Goal: Book appointment/travel/reservation

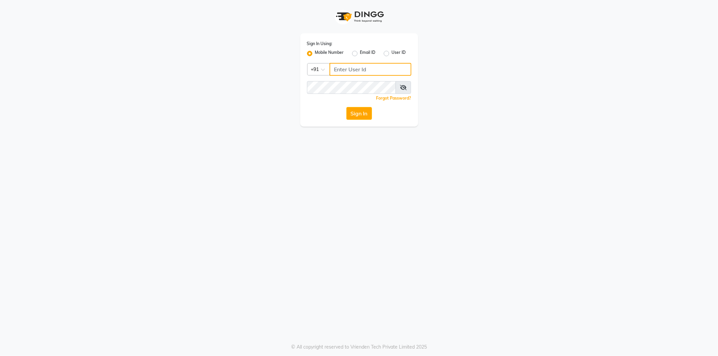
click at [337, 72] on input "Username" at bounding box center [371, 69] width 82 height 13
type input "8448268500"
click at [356, 113] on button "Sign In" at bounding box center [360, 113] width 26 height 13
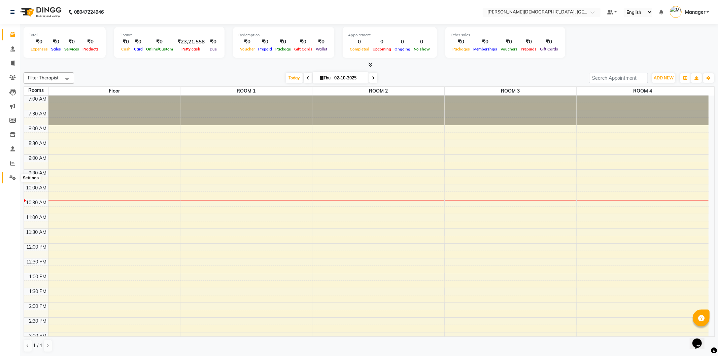
click at [11, 178] on icon at bounding box center [12, 177] width 6 height 5
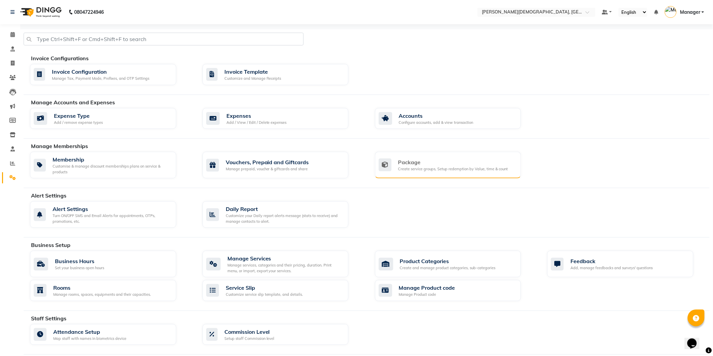
click at [414, 163] on div "Package" at bounding box center [453, 162] width 110 height 8
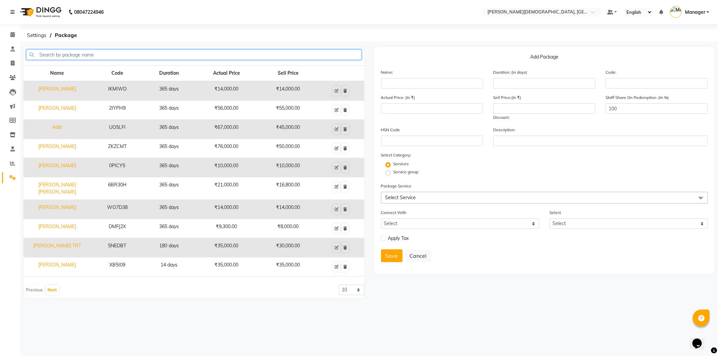
click at [116, 51] on input "text" at bounding box center [193, 55] width 335 height 10
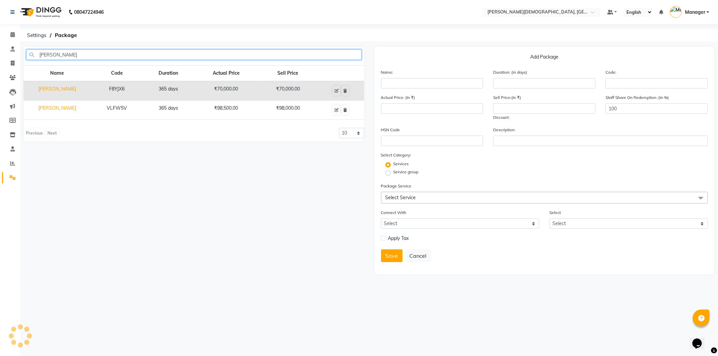
type input "[PERSON_NAME]"
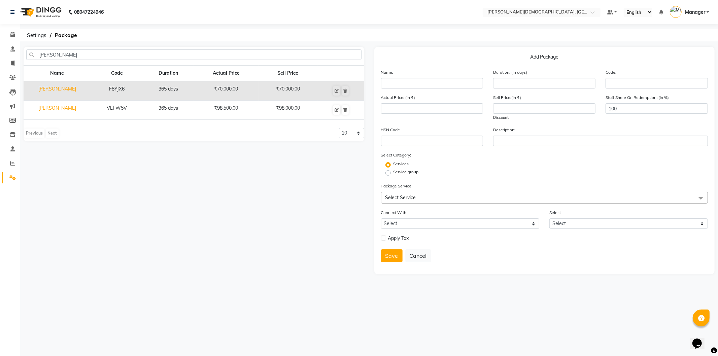
click at [234, 110] on td "₹98,500.00" at bounding box center [226, 110] width 65 height 19
click at [57, 107] on td "[PERSON_NAME]" at bounding box center [57, 110] width 67 height 19
type input "[PERSON_NAME]"
type input "365"
type input "VLFW5V"
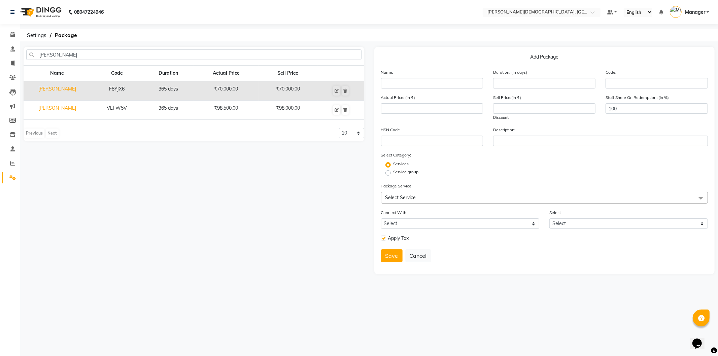
type input "98500"
type input "98000"
checkbox input "true"
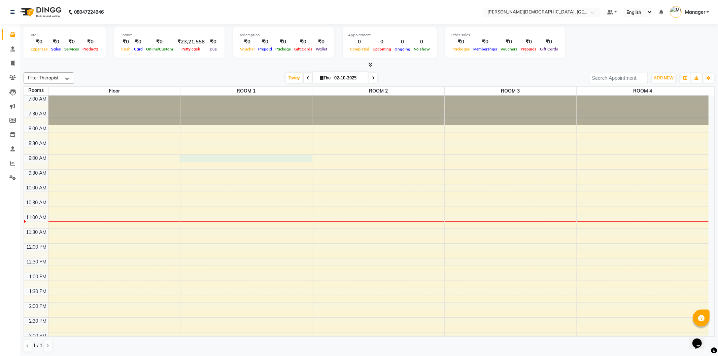
click at [226, 157] on div "7:00 AM 7:30 AM 8:00 AM 8:30 AM 9:00 AM 9:30 AM 10:00 AM 10:30 AM 11:00 AM 11:3…" at bounding box center [366, 303] width 685 height 415
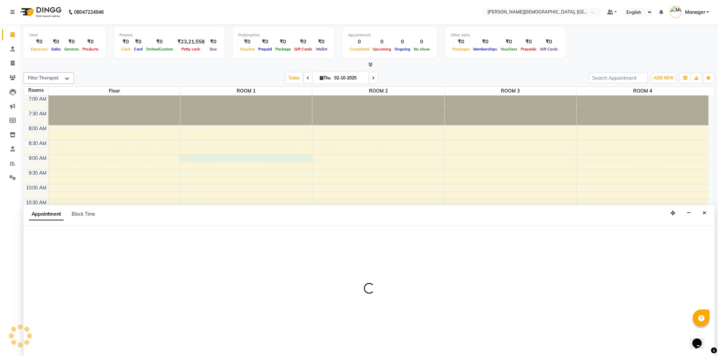
select select "540"
select select "tentative"
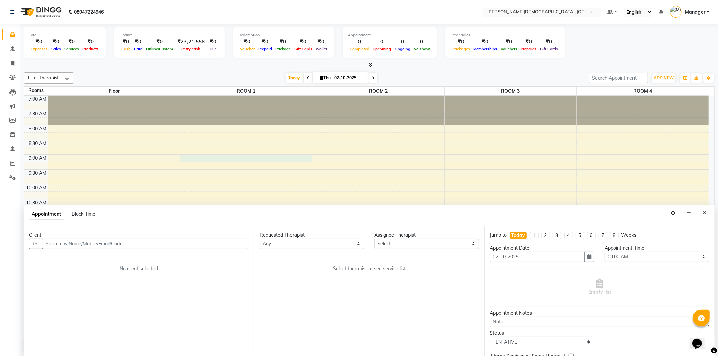
click at [61, 245] on input "text" at bounding box center [146, 244] width 206 height 10
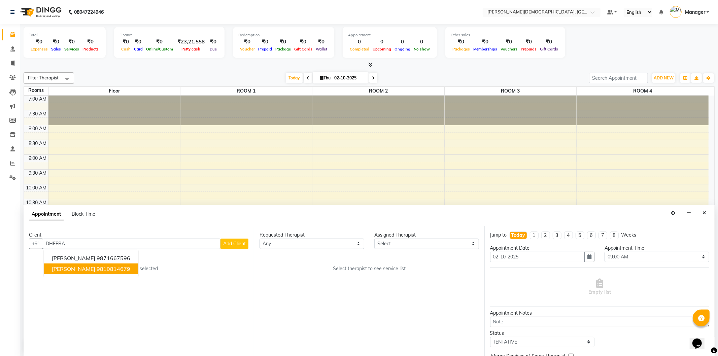
click at [74, 269] on span "[PERSON_NAME]" at bounding box center [73, 269] width 43 height 7
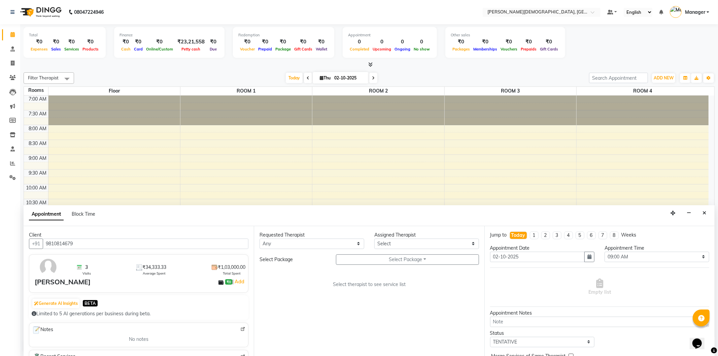
type input "9810814679"
click at [358, 243] on select "Any [PERSON_NAME] [PERSON_NAME] [PERSON_NAME] [PERSON_NAME] [PERSON_NAME] [PERS…" at bounding box center [312, 244] width 105 height 10
select select "85572"
click at [260, 239] on select "Any [PERSON_NAME] [PERSON_NAME] [PERSON_NAME] [PERSON_NAME] [PERSON_NAME] [PERS…" at bounding box center [312, 244] width 105 height 10
select select "85572"
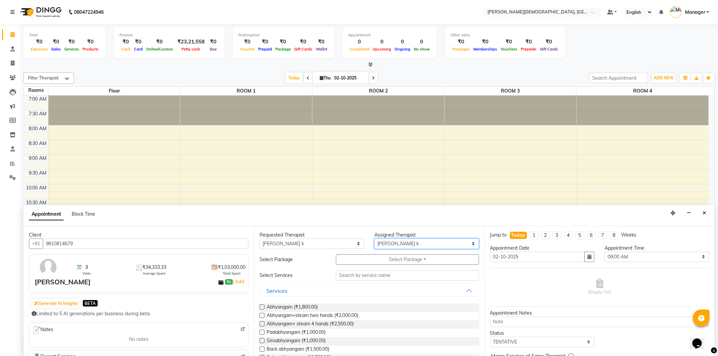
click at [469, 246] on select "Select [PERSON_NAME] [PERSON_NAME] [PERSON_NAME] [PERSON_NAME] [PERSON_NAME] [P…" at bounding box center [426, 244] width 105 height 10
click at [399, 244] on select "Select [PERSON_NAME] [PERSON_NAME] [PERSON_NAME] [PERSON_NAME] [PERSON_NAME] [P…" at bounding box center [426, 244] width 105 height 10
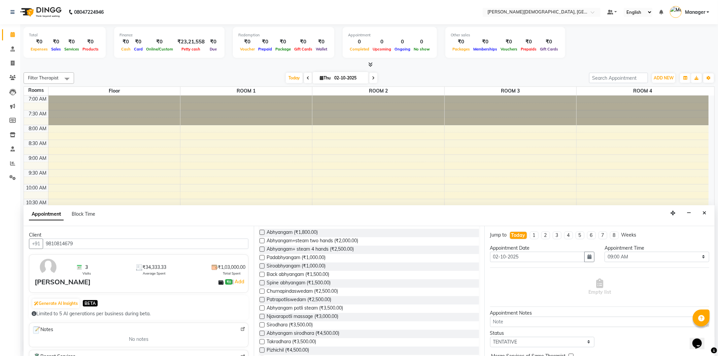
scroll to position [34, 0]
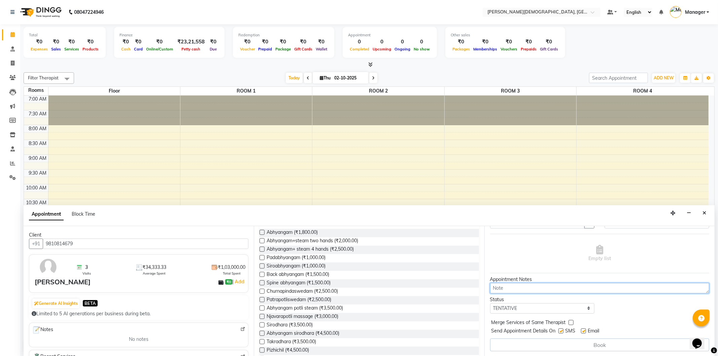
click at [510, 290] on textarea at bounding box center [599, 288] width 219 height 10
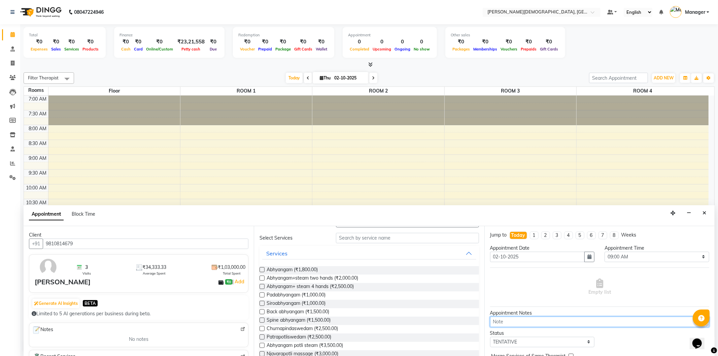
scroll to position [0, 0]
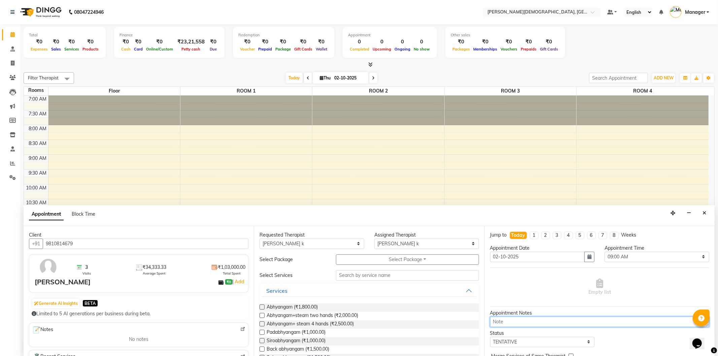
click at [343, 147] on div "7:00 AM 7:30 AM 8:00 AM 8:30 AM 9:00 AM 9:30 AM 10:00 AM 10:30 AM 11:00 AM 11:3…" at bounding box center [366, 303] width 685 height 415
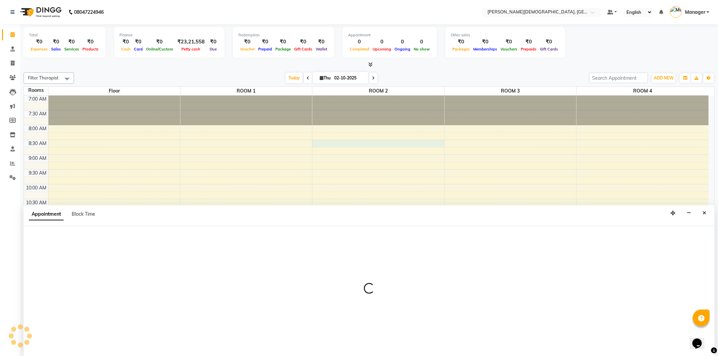
select select "tentative"
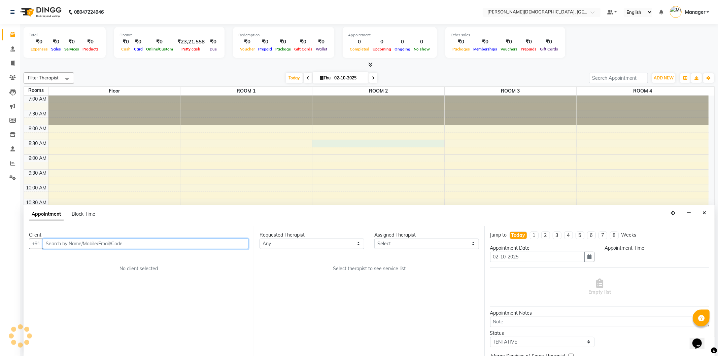
select select "510"
click at [325, 167] on div "7:00 AM 7:30 AM 8:00 AM 8:30 AM 9:00 AM 9:30 AM 10:00 AM 10:30 AM 11:00 AM 11:3…" at bounding box center [366, 303] width 685 height 415
